Goal: Task Accomplishment & Management: Complete application form

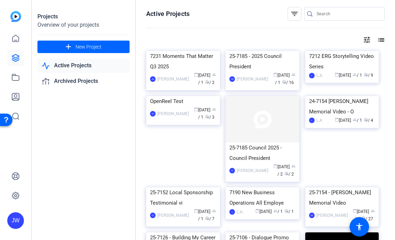
click at [65, 60] on link "Active Projects" at bounding box center [83, 66] width 92 height 14
click at [68, 64] on link "Active Projects" at bounding box center [83, 66] width 92 height 14
click at [180, 72] on div "7231 Moments That Matter Q3 2025" at bounding box center [183, 61] width 66 height 21
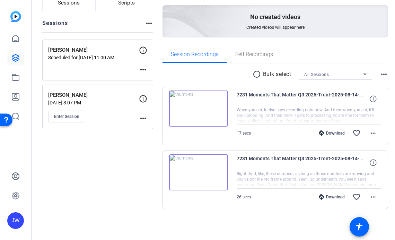
scroll to position [61, 0]
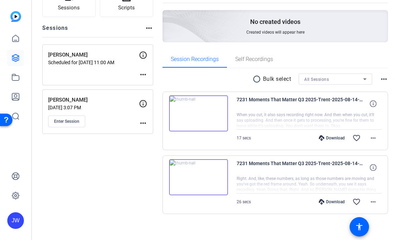
click at [147, 126] on mat-icon "more_horiz" at bounding box center [143, 123] width 8 height 8
click at [112, 164] on div at bounding box center [197, 120] width 395 height 240
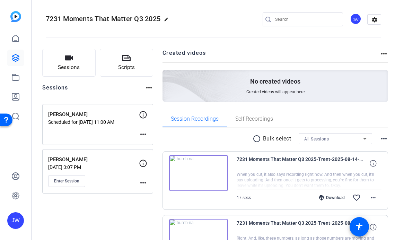
scroll to position [4, 0]
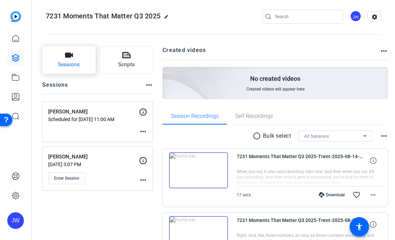
click at [69, 55] on button "Sessions" at bounding box center [68, 60] width 53 height 28
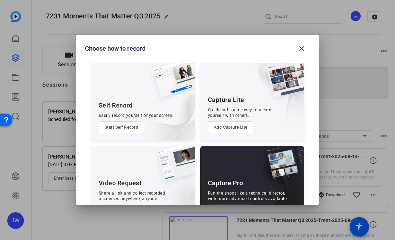
scroll to position [26, 0]
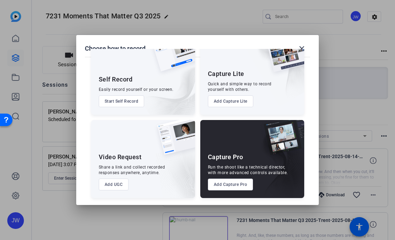
click at [244, 190] on div "Capture Pro Run the shoot like a technical director, with more advanced control…" at bounding box center [252, 159] width 104 height 78
click at [242, 185] on button "Add Capture Pro" at bounding box center [230, 184] width 45 height 12
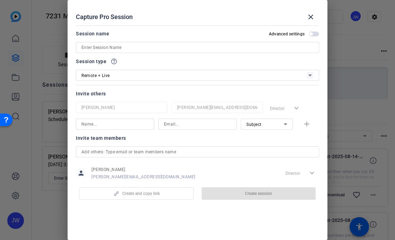
click at [156, 48] on input at bounding box center [197, 47] width 232 height 8
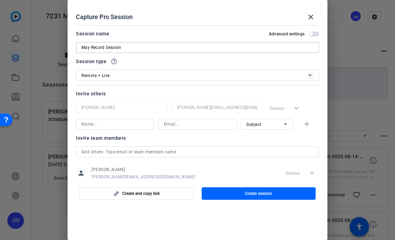
type input "May Record Session"
click at [307, 32] on label "Advanced settings" at bounding box center [289, 34] width 40 height 6
click at [309, 32] on button "Advanced settings" at bounding box center [314, 34] width 10 height 5
click at [106, 130] on div at bounding box center [115, 134] width 78 height 8
click at [176, 123] on input at bounding box center [197, 124] width 67 height 8
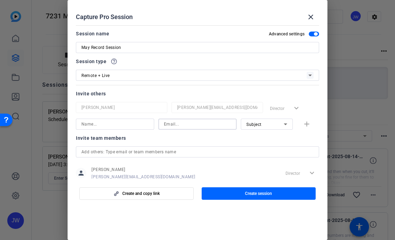
paste input "JENNIFER_K_GILBRIDE@newyorklife.com"
type input "JENNIFER_K_GILBRIDE@newyorklife.com"
click at [274, 121] on div "Subject" at bounding box center [264, 124] width 37 height 9
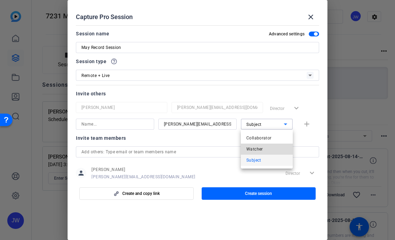
click at [265, 147] on mat-option "Watcher" at bounding box center [267, 148] width 52 height 11
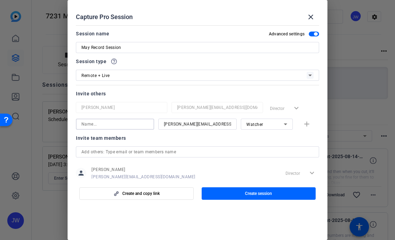
click at [133, 123] on input at bounding box center [114, 124] width 67 height 8
type input "Jennifer"
click at [307, 123] on mat-icon "add" at bounding box center [306, 124] width 9 height 9
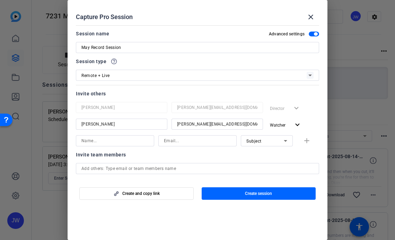
click at [168, 137] on input at bounding box center [197, 140] width 67 height 8
paste input "May_P_Zaw@newyorklife.com"
type input "May_P_Zaw@newyorklife.com"
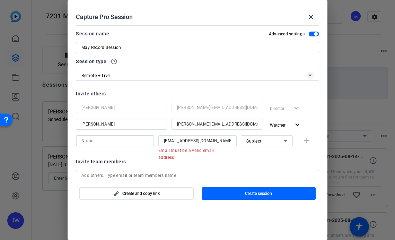
click at [138, 140] on input at bounding box center [114, 140] width 67 height 8
type input "May"
click at [233, 139] on div "May_P_Zaw@newyorklife.com" at bounding box center [197, 140] width 78 height 11
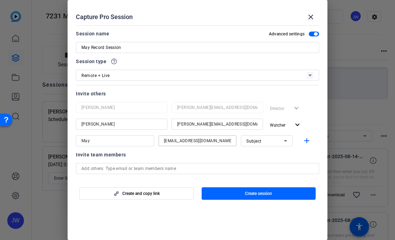
type input "May_P_Zaw@newyorklife.com"
click at [259, 141] on span "Subject" at bounding box center [253, 141] width 15 height 5
click at [262, 172] on mat-option "Subject" at bounding box center [267, 176] width 52 height 11
click at [306, 139] on mat-icon "add" at bounding box center [306, 140] width 9 height 9
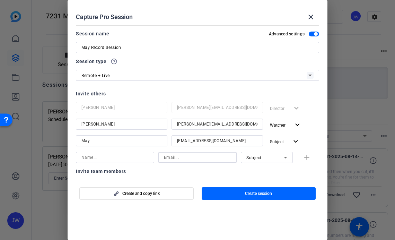
click at [182, 155] on input at bounding box center [197, 157] width 67 height 8
paste input "LORI_SALOTTO@newyorklife.com"
type input "LORI_SALOTTO@newyorklife.com"
click at [128, 158] on input at bounding box center [114, 157] width 67 height 8
type input "Lori"
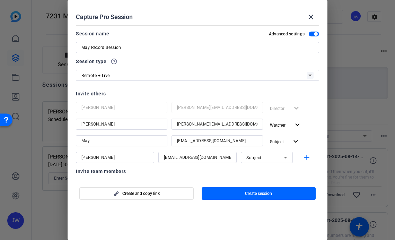
click at [259, 162] on div "Subject" at bounding box center [266, 157] width 41 height 11
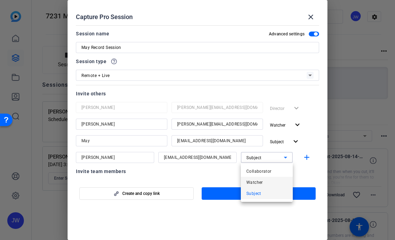
click at [257, 182] on span "Watcher" at bounding box center [254, 182] width 17 height 8
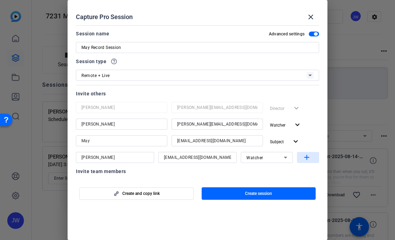
click at [308, 158] on mat-icon "add" at bounding box center [306, 157] width 9 height 9
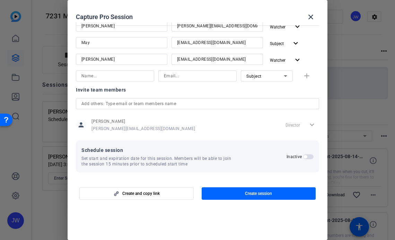
scroll to position [99, 0]
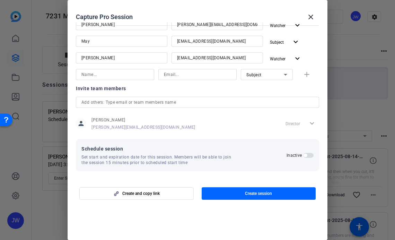
click at [304, 154] on span "button" at bounding box center [304, 154] width 3 height 3
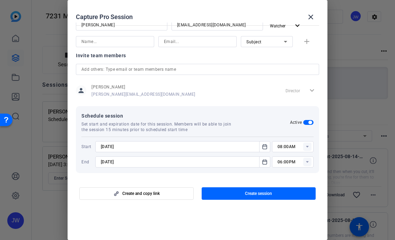
scroll to position [134, 0]
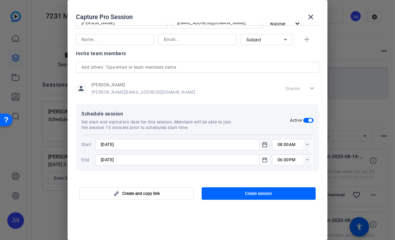
click at [265, 145] on icon "Open calendar" at bounding box center [265, 144] width 6 height 8
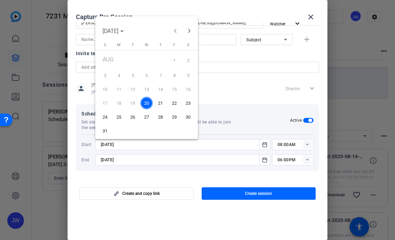
click at [161, 102] on span "21" at bounding box center [160, 103] width 12 height 12
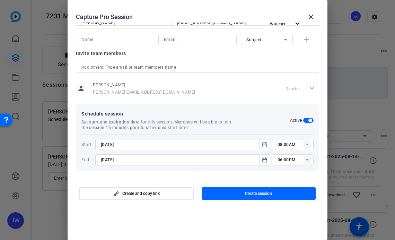
type input "8/21/2025"
click at [176, 156] on input "8/27/2025" at bounding box center [179, 160] width 157 height 8
click at [266, 161] on icon "Open calendar" at bounding box center [265, 160] width 6 height 8
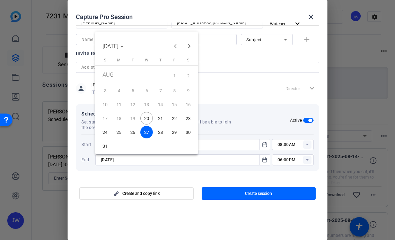
click at [162, 119] on span "21" at bounding box center [160, 118] width 12 height 12
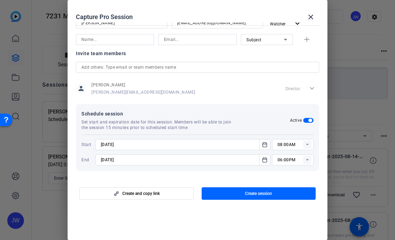
type input "8/21/2025"
click at [292, 145] on input "08:00AM" at bounding box center [295, 144] width 36 height 8
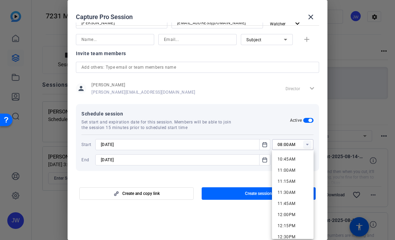
scroll to position [478, 0]
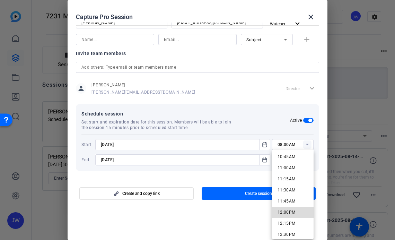
click at [293, 214] on span "12:00PM" at bounding box center [286, 212] width 18 height 5
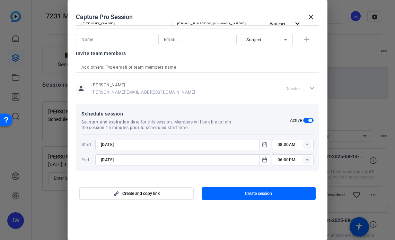
type input "12:00PM"
click at [309, 156] on rect at bounding box center [307, 160] width 8 height 8
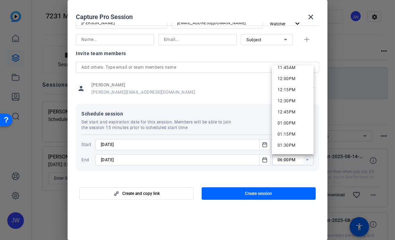
scroll to position [530, 0]
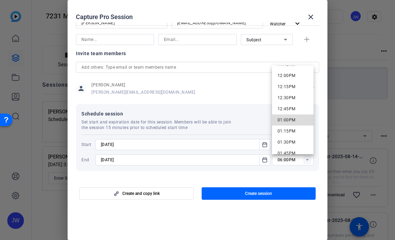
click at [299, 121] on mat-option "01:00PM" at bounding box center [293, 119] width 42 height 11
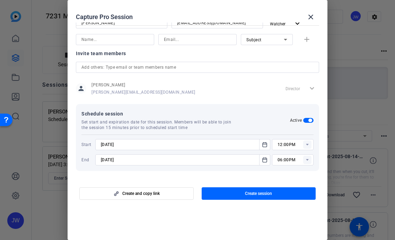
type input "01:00PM"
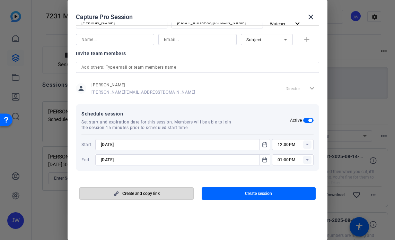
click at [148, 193] on span "Create and copy link" at bounding box center [140, 193] width 37 height 6
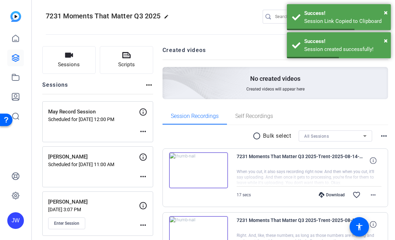
click at [147, 129] on mat-icon "more_horiz" at bounding box center [143, 131] width 8 height 8
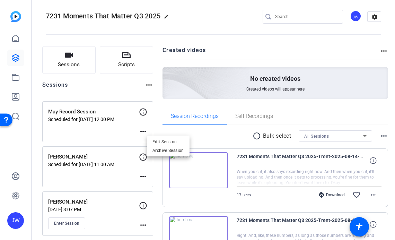
click at [151, 128] on div at bounding box center [197, 120] width 395 height 240
click at [151, 135] on div "May Record Session Scheduled for Aug 21, 2025 @ 12:00 PM more_horiz" at bounding box center [97, 121] width 111 height 41
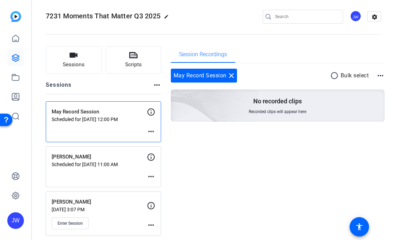
click at [154, 133] on mat-icon "more_horiz" at bounding box center [151, 131] width 8 height 8
click at [161, 140] on span "Edit Session" at bounding box center [168, 141] width 32 height 8
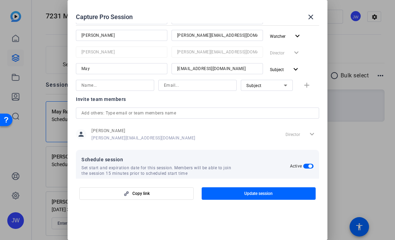
scroll to position [116, 0]
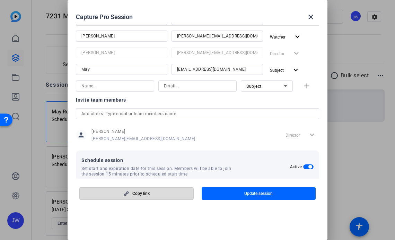
click at [131, 198] on span "button" at bounding box center [137, 193] width 114 height 17
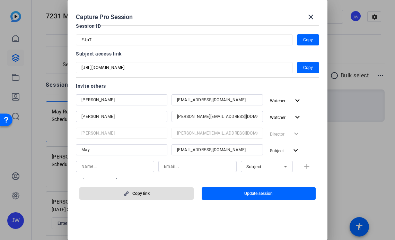
scroll to position [0, 0]
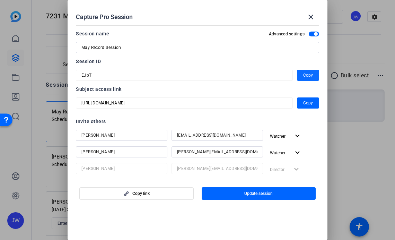
click at [302, 76] on span "button" at bounding box center [308, 75] width 22 height 17
click at [310, 17] on mat-icon "close" at bounding box center [311, 17] width 8 height 8
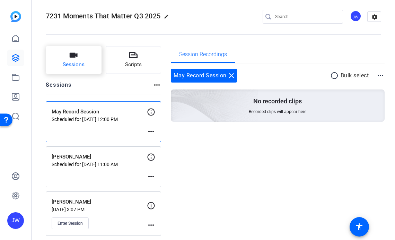
click at [77, 55] on icon "button" at bounding box center [74, 55] width 8 height 5
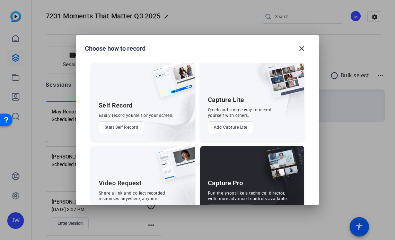
scroll to position [26, 0]
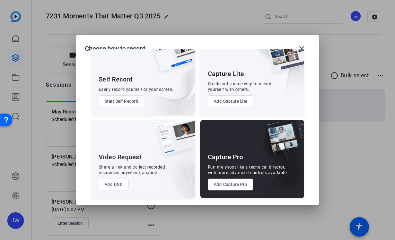
click at [234, 188] on button "Add Capture Pro" at bounding box center [230, 184] width 45 height 12
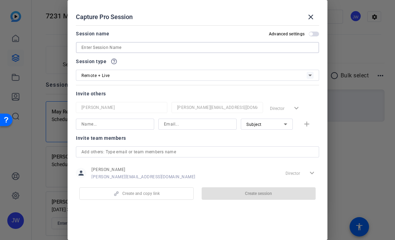
click at [127, 46] on input at bounding box center [197, 47] width 232 height 8
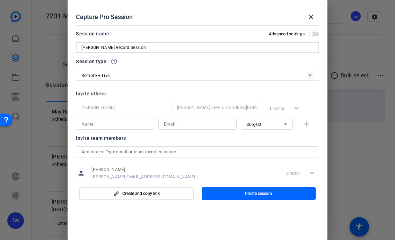
type input "Jennifer Record Session"
click at [311, 34] on span "button" at bounding box center [310, 33] width 3 height 3
click at [108, 121] on input at bounding box center [114, 124] width 67 height 8
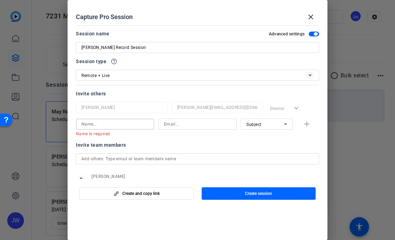
click at [175, 124] on input at bounding box center [197, 124] width 67 height 8
paste input "Jennifer_Garrett@newyorklife.com"
type input "Jennifer_Garrett@newyorklife.com"
click at [119, 122] on input at bounding box center [114, 124] width 67 height 8
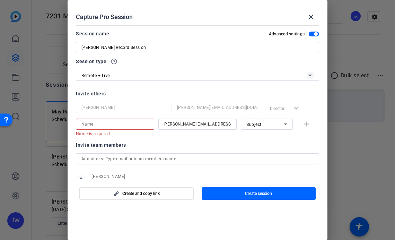
scroll to position [0, 0]
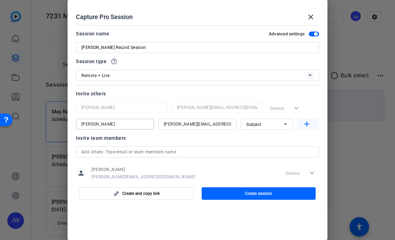
type input "Jennifer"
click at [305, 122] on mat-icon "add" at bounding box center [306, 124] width 9 height 9
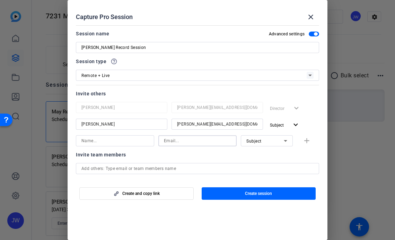
click at [181, 140] on input at bounding box center [197, 140] width 67 height 8
paste input "lori_SALOTTO@newyorklife.com"
type input "lori_SALOTTO@newyorklife.com"
click at [105, 142] on input at bounding box center [114, 140] width 67 height 8
type input "Lori"
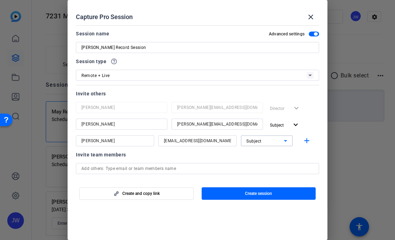
click at [273, 142] on div "Subject" at bounding box center [264, 140] width 37 height 9
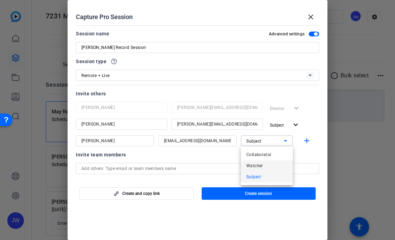
click at [270, 163] on mat-option "Watcher" at bounding box center [267, 165] width 52 height 11
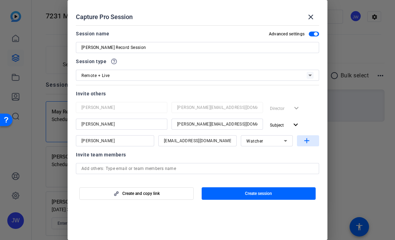
click at [305, 142] on mat-icon "add" at bounding box center [306, 140] width 9 height 9
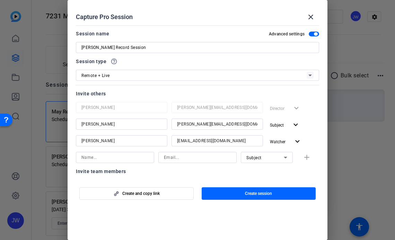
click at [179, 156] on input at bounding box center [197, 157] width 67 height 8
click at [127, 158] on input at bounding box center [114, 157] width 67 height 8
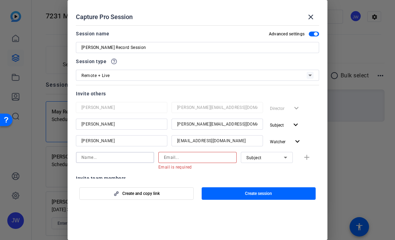
click at [197, 160] on input at bounding box center [197, 157] width 67 height 8
paste input "JENNIFER_K_GILBRIDE@newyorklife.com"
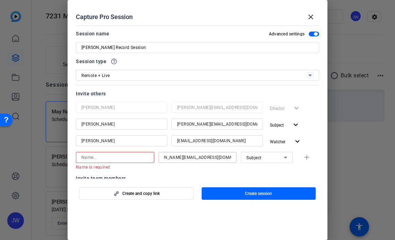
type input "JENNIFER_K_GILBRIDE@newyorklife.com"
click at [112, 157] on input at bounding box center [114, 157] width 67 height 8
type input "e"
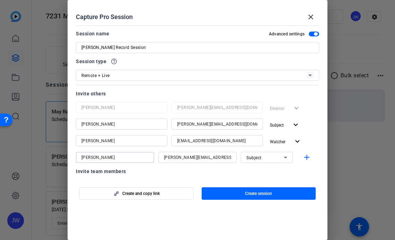
type input "Jennifer"
click at [260, 160] on div "Subject" at bounding box center [264, 157] width 37 height 9
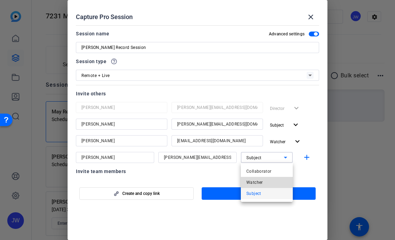
click at [260, 182] on span "Watcher" at bounding box center [254, 182] width 17 height 8
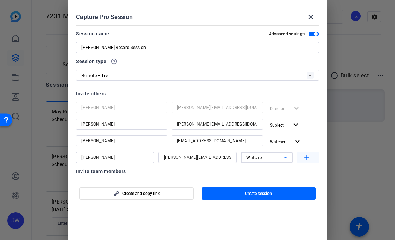
click at [306, 160] on mat-icon "add" at bounding box center [306, 157] width 9 height 9
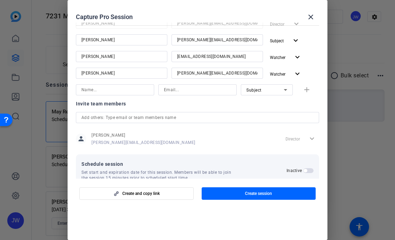
scroll to position [99, 0]
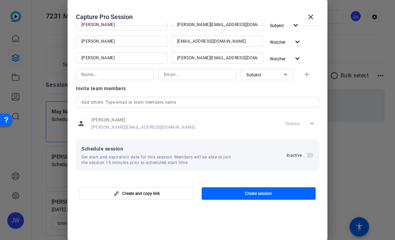
click at [305, 156] on span "button" at bounding box center [304, 154] width 3 height 3
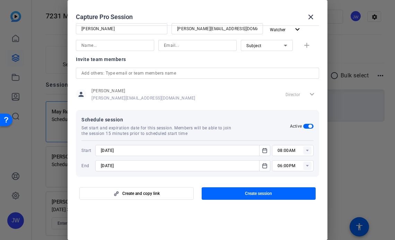
scroll to position [134, 0]
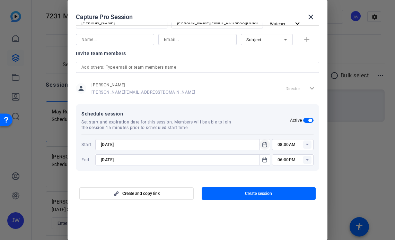
click at [265, 143] on icon "Open calendar" at bounding box center [265, 144] width 6 height 8
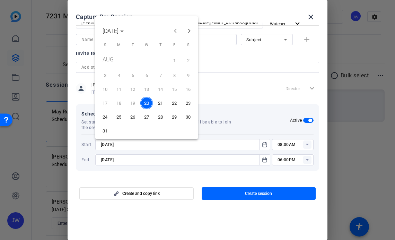
click at [172, 101] on span "22" at bounding box center [174, 103] width 12 height 12
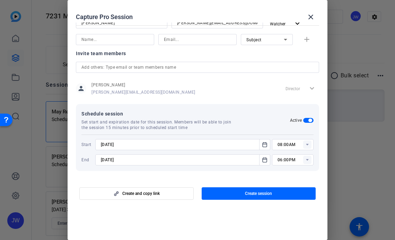
type input "8/22/2025"
click at [308, 144] on icon at bounding box center [307, 145] width 2 height 2
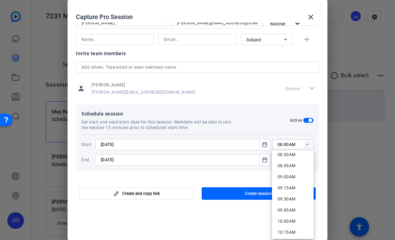
scroll to position [381, 0]
click at [291, 217] on span "10:00AM" at bounding box center [286, 220] width 18 height 8
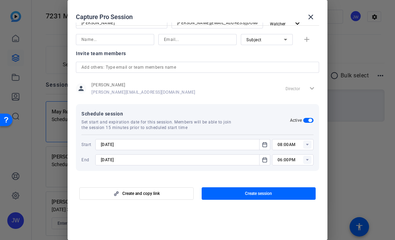
type input "10:00AM"
click at [179, 156] on input "8/27/2025" at bounding box center [179, 160] width 157 height 8
click at [264, 161] on icon "Open calendar" at bounding box center [265, 160] width 6 height 8
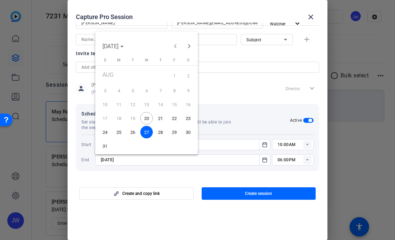
click at [178, 121] on span "22" at bounding box center [174, 118] width 12 height 12
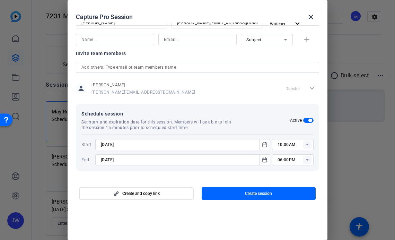
type input "8/22/2025"
click at [306, 160] on rect at bounding box center [307, 160] width 8 height 8
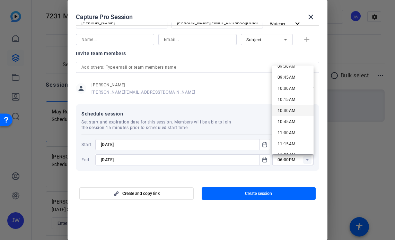
scroll to position [429, 0]
click at [295, 135] on mat-option "11:00AM" at bounding box center [293, 131] width 42 height 11
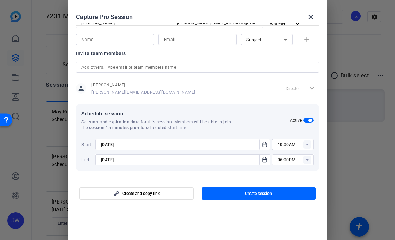
type input "11:00AM"
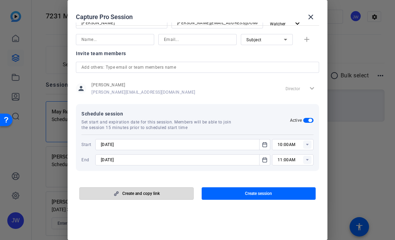
click at [160, 195] on span "button" at bounding box center [137, 193] width 114 height 17
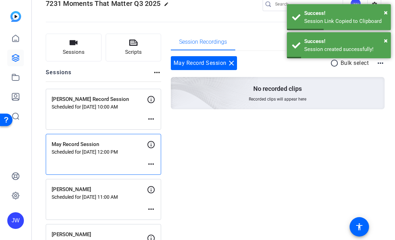
scroll to position [10, 0]
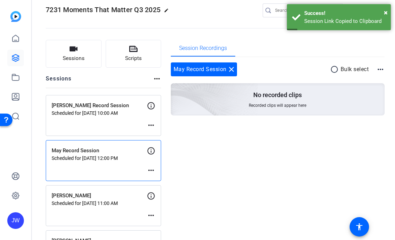
click at [96, 120] on div "Jennifer Record Session Scheduled for Aug 22, 2025 @ 10:00 AM more_horiz" at bounding box center [103, 115] width 115 height 41
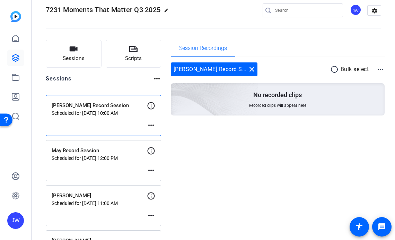
click at [153, 125] on mat-icon "more_horiz" at bounding box center [151, 125] width 8 height 8
click at [159, 136] on span "Edit Session" at bounding box center [168, 135] width 32 height 8
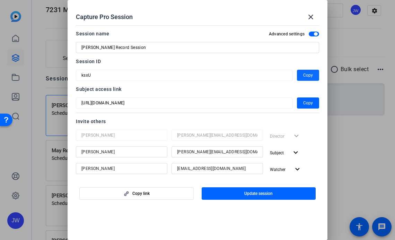
click at [304, 73] on span "Copy" at bounding box center [308, 75] width 10 height 8
click at [307, 103] on span "Copy" at bounding box center [308, 103] width 10 height 8
click at [311, 17] on mat-icon "close" at bounding box center [311, 17] width 8 height 8
